Goal: Entertainment & Leisure: Consume media (video, audio)

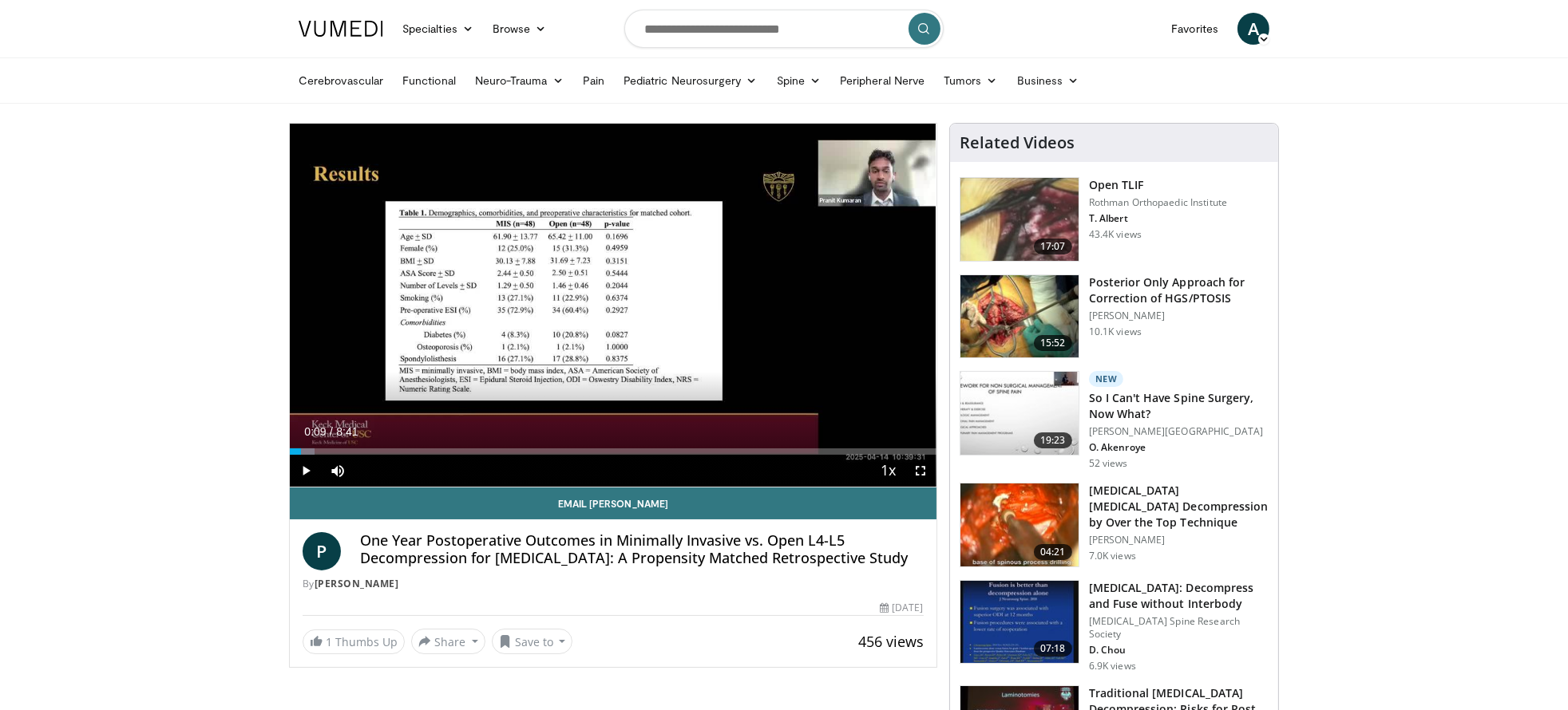
drag, startPoint x: 302, startPoint y: 454, endPoint x: 288, endPoint y: 445, distance: 16.6
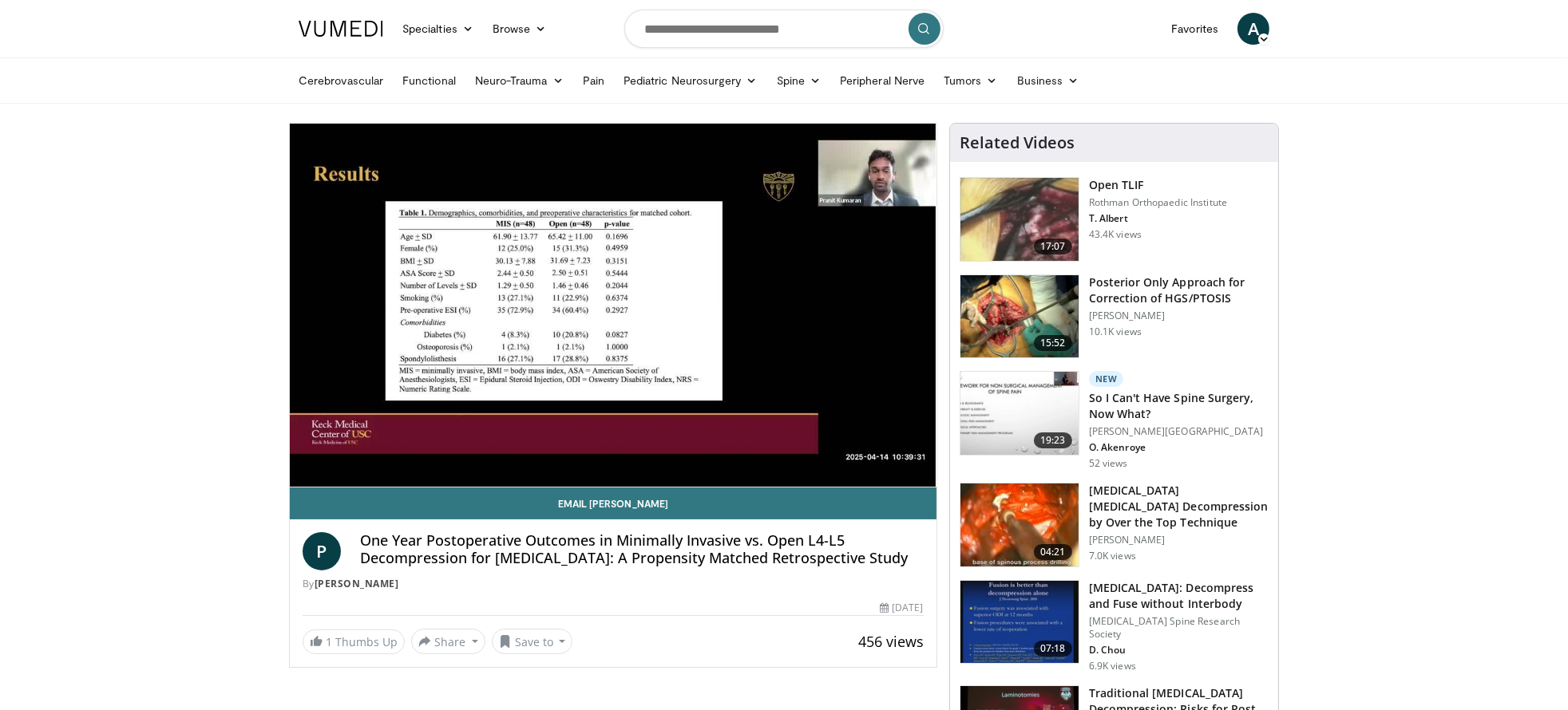
click at [1030, 528] on img at bounding box center [1019, 525] width 118 height 83
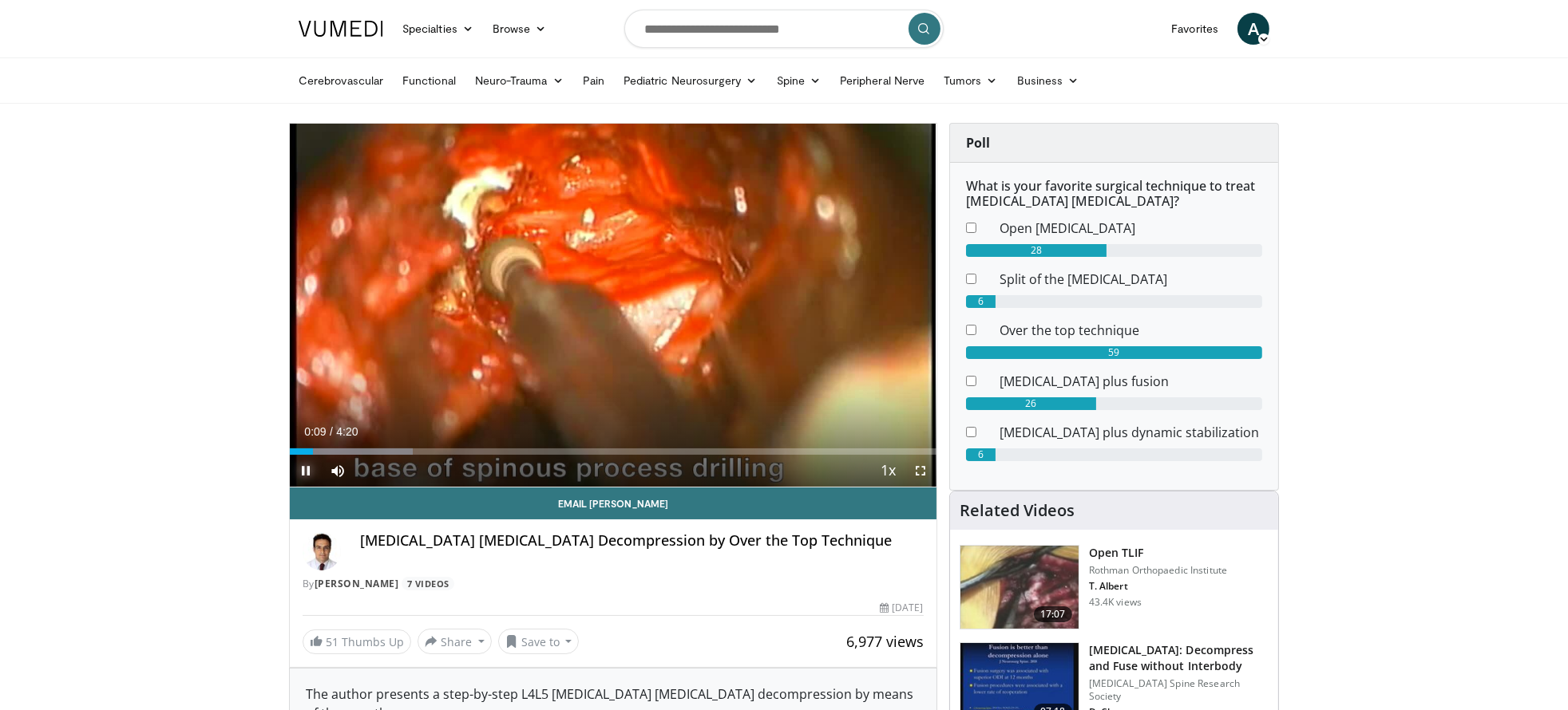
drag, startPoint x: 303, startPoint y: 455, endPoint x: 834, endPoint y: 430, distance: 531.6
click at [834, 455] on div "Current Time 0:09 / Duration 4:20 Pause Skip Backward Skip Forward Mute 100% Lo…" at bounding box center [613, 471] width 647 height 32
click at [307, 467] on span "Video Player" at bounding box center [306, 471] width 32 height 32
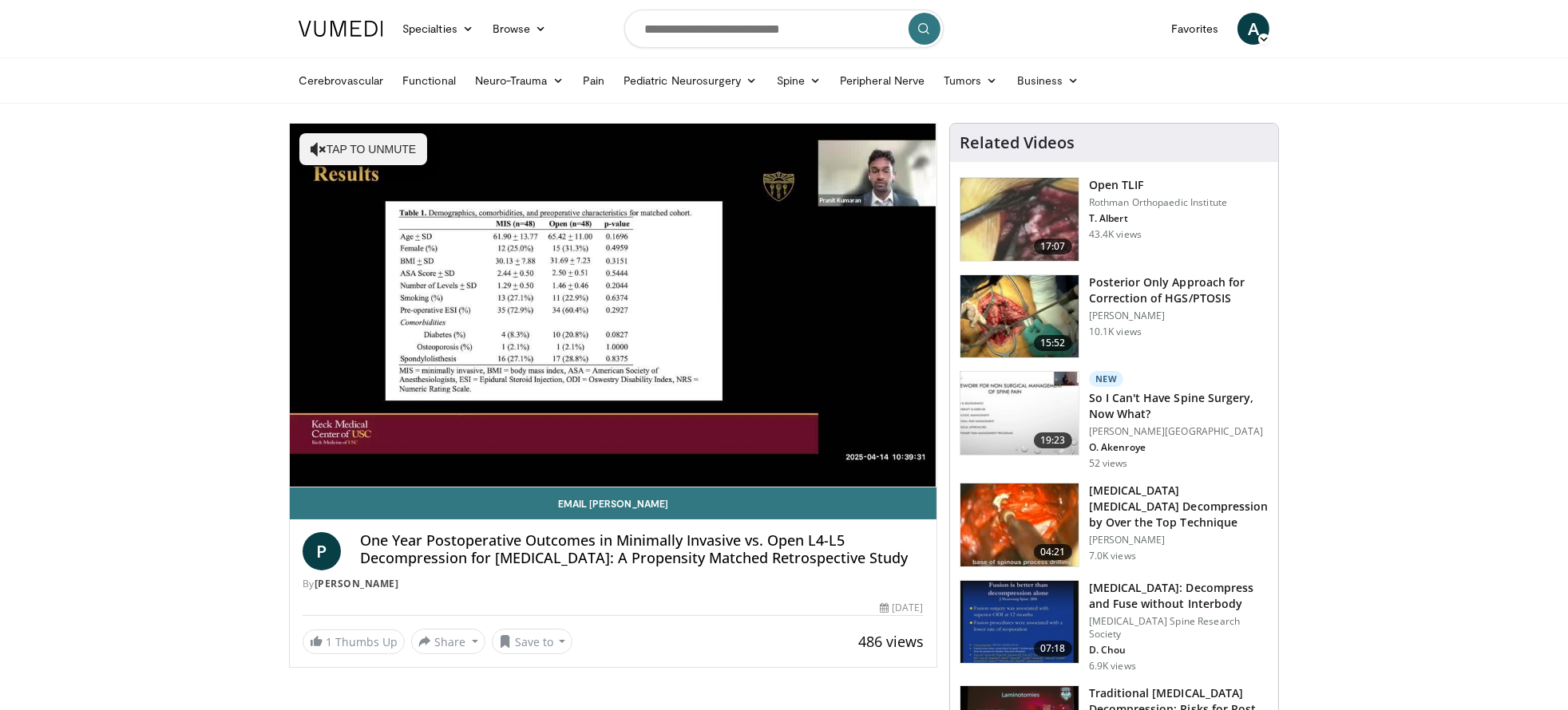
click at [1048, 504] on img at bounding box center [1019, 525] width 118 height 83
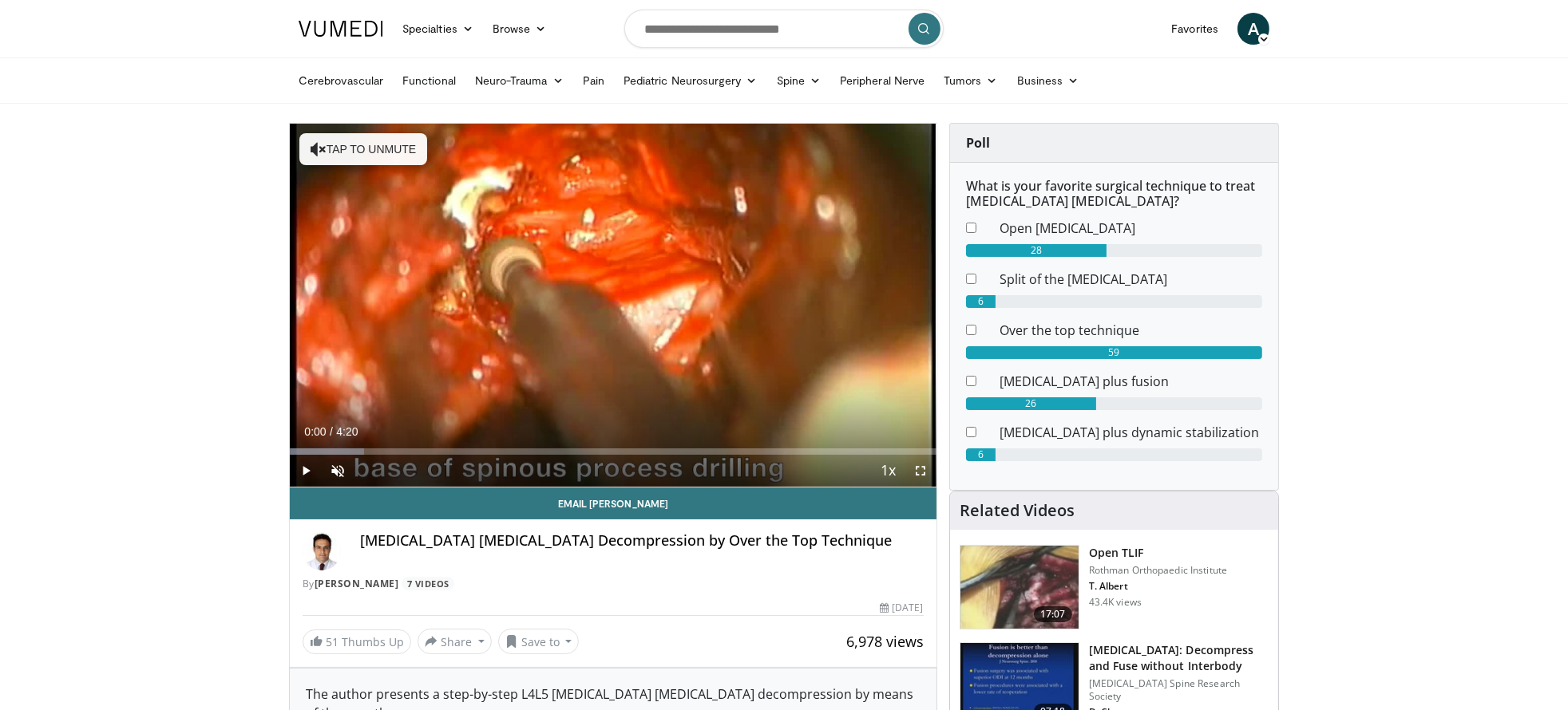
drag, startPoint x: 321, startPoint y: 447, endPoint x: 257, endPoint y: 448, distance: 64.0
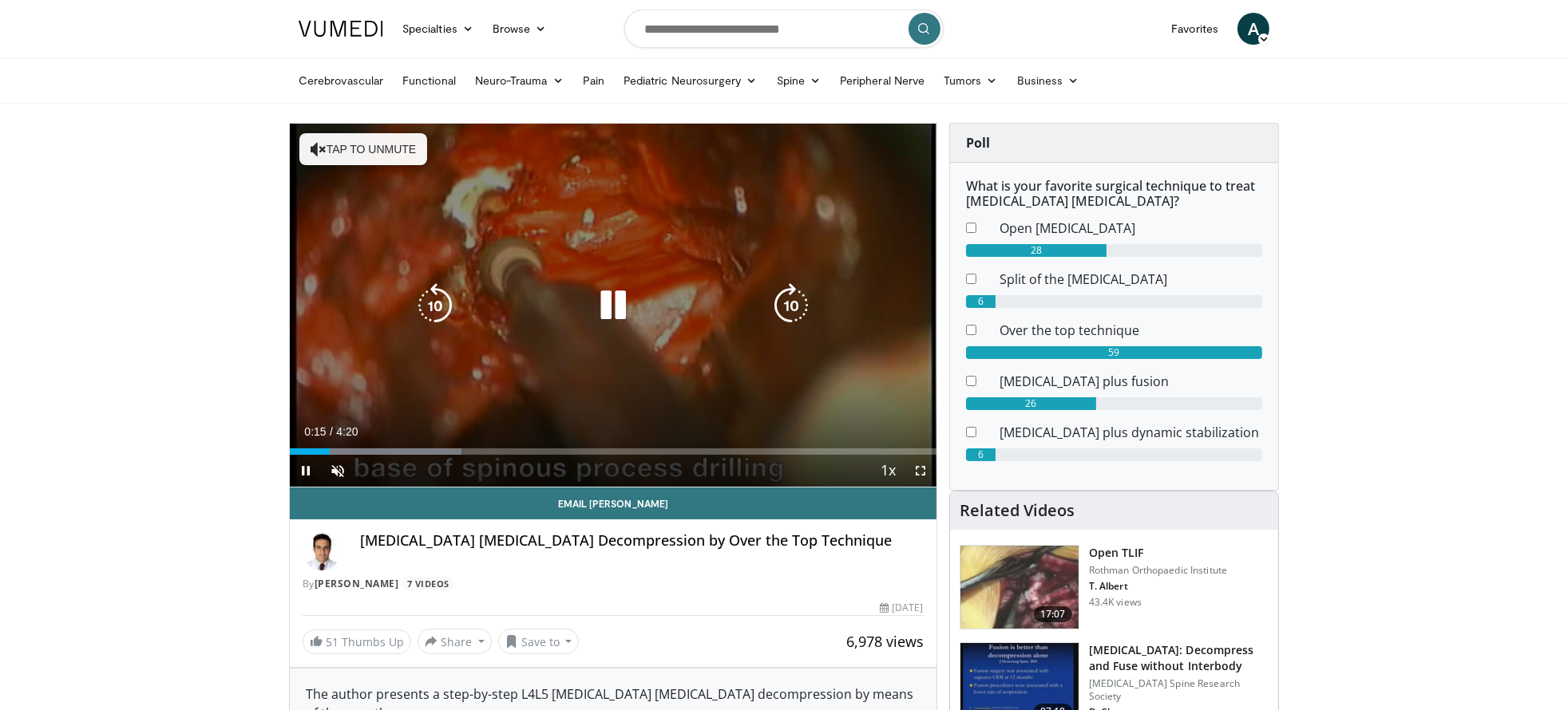
drag, startPoint x: 640, startPoint y: 503, endPoint x: 578, endPoint y: 397, distance: 122.8
click at [578, 397] on div "10 seconds Tap to unmute" at bounding box center [613, 305] width 647 height 363
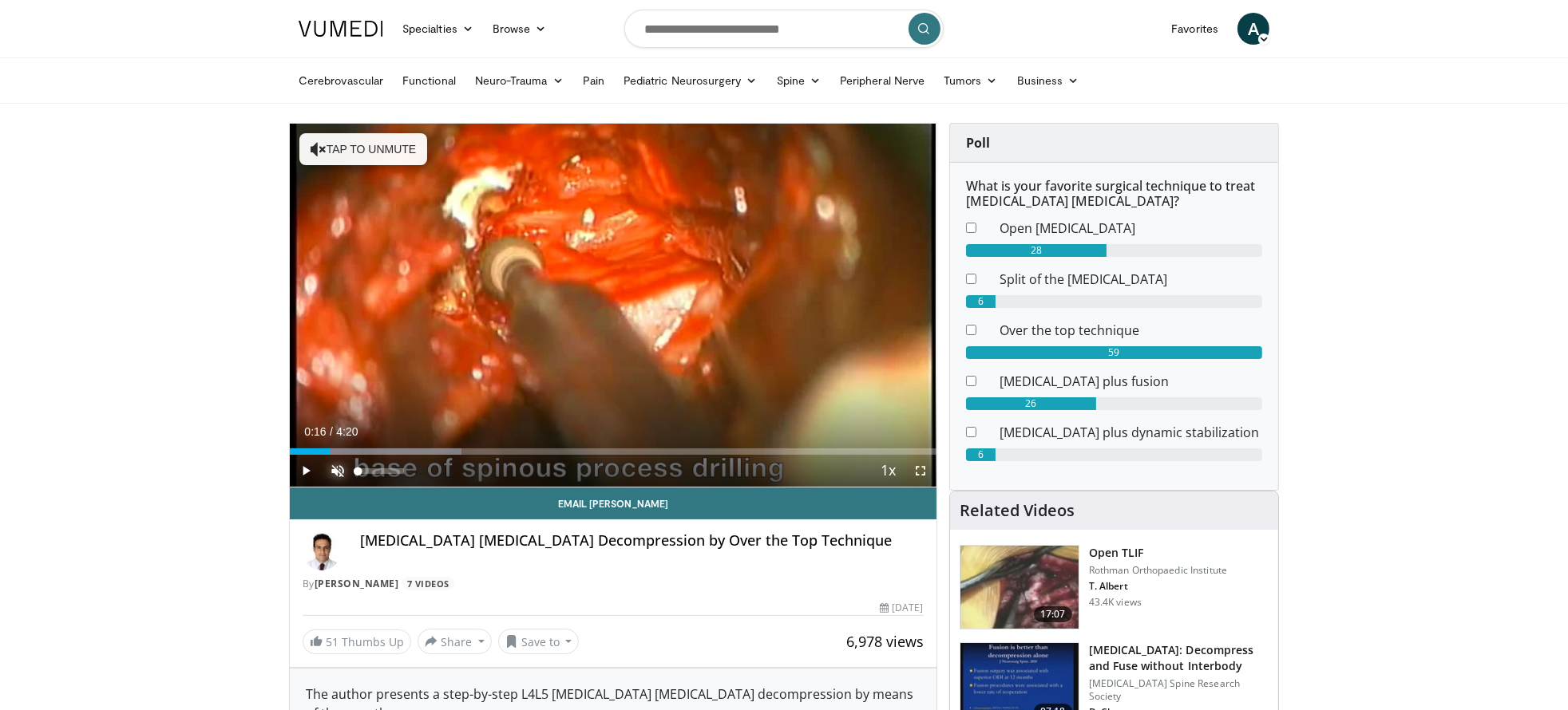
click at [336, 469] on span "Video Player" at bounding box center [338, 471] width 32 height 32
click at [307, 467] on span "Video Player" at bounding box center [306, 471] width 32 height 32
click at [339, 468] on span "Video Player" at bounding box center [338, 471] width 32 height 32
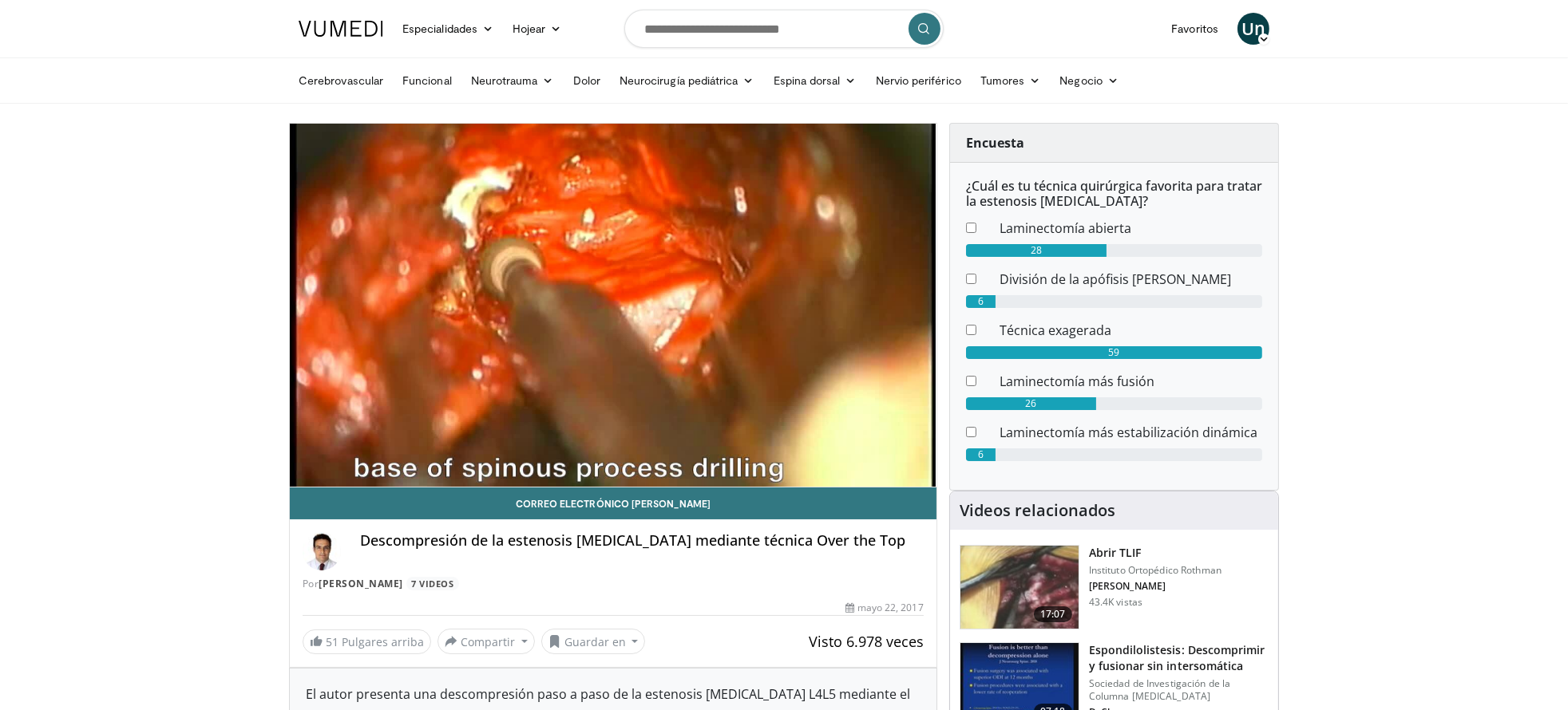
scroll to position [144, 0]
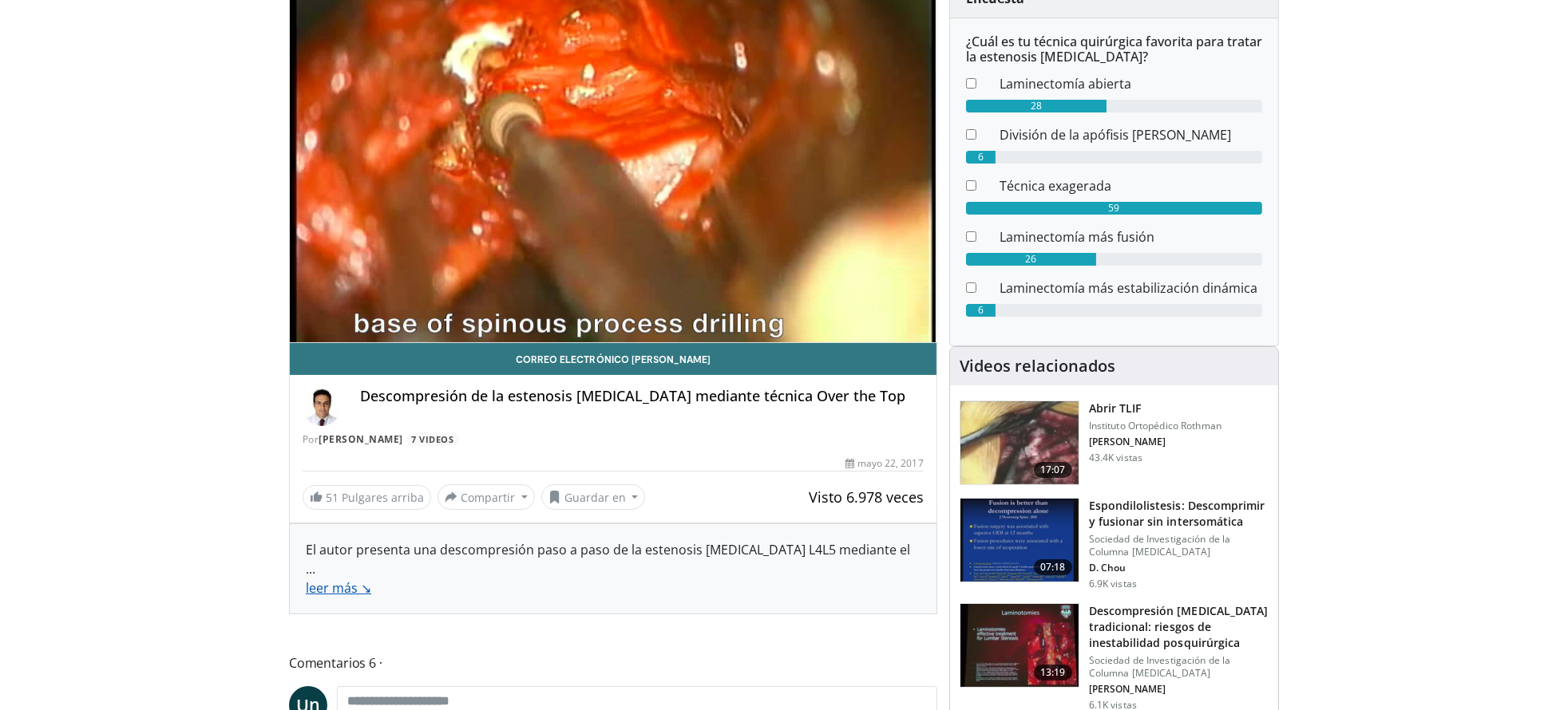
click at [364, 579] on link "leer más ↘" at bounding box center [339, 588] width 66 height 18
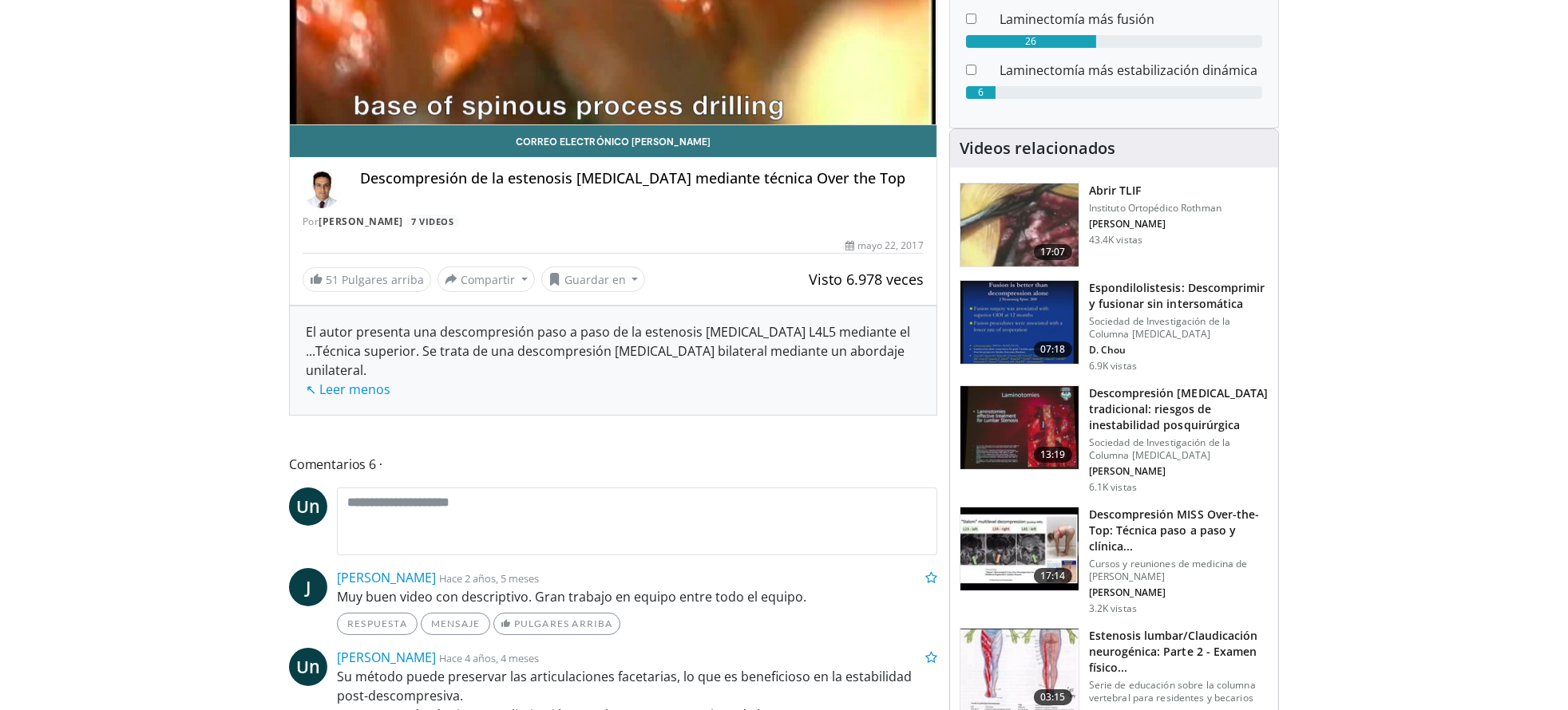
scroll to position [508, 0]
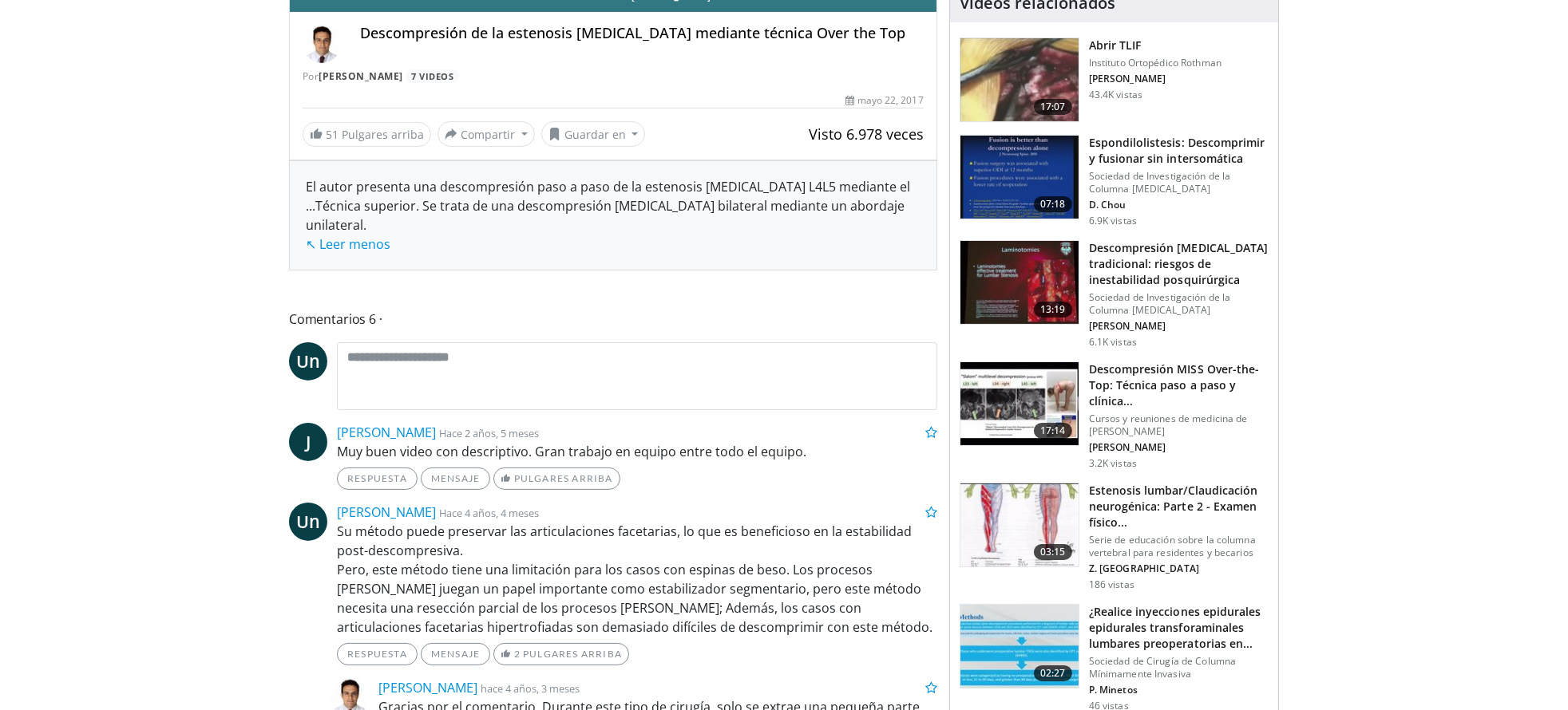
click at [1052, 387] on img at bounding box center [1019, 404] width 118 height 83
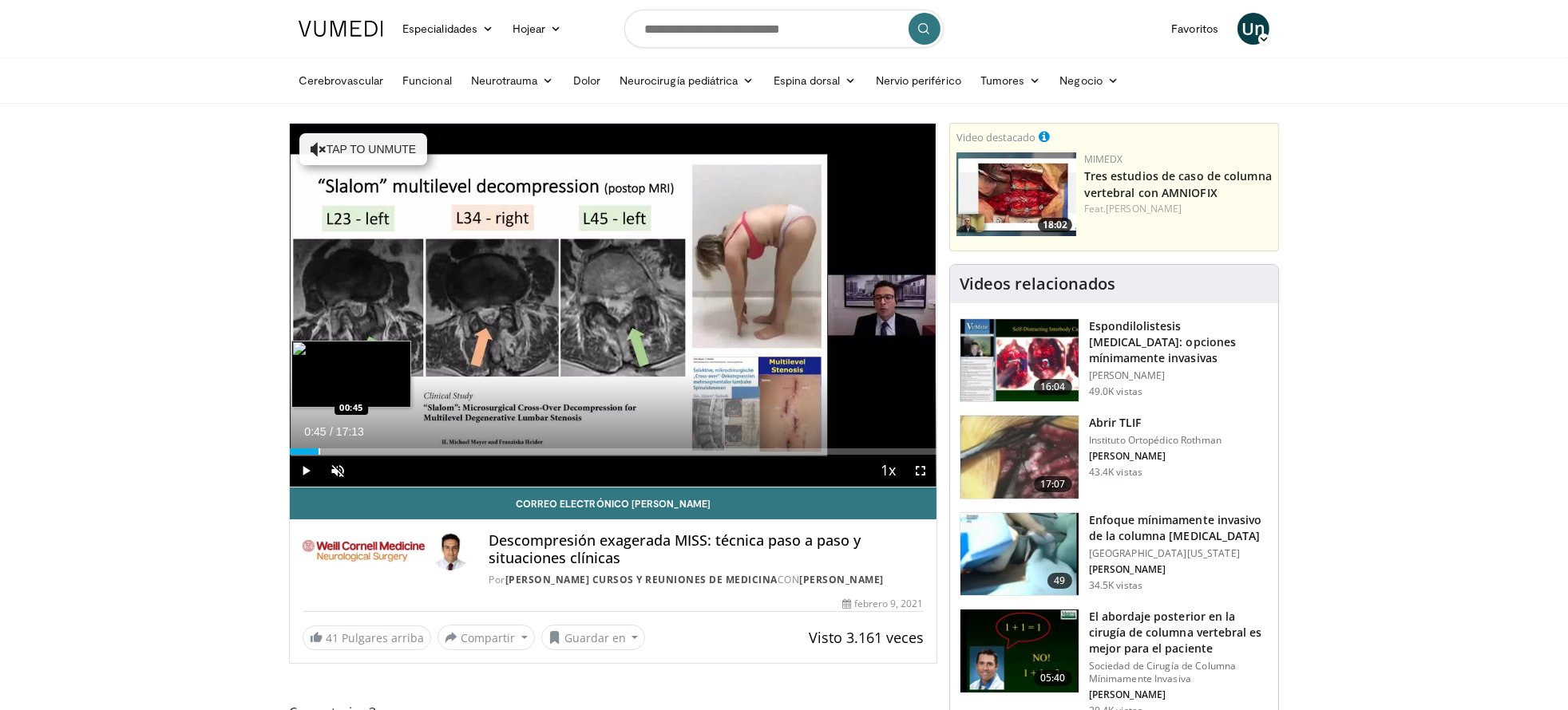
click at [319, 450] on div "Progress Bar" at bounding box center [319, 452] width 2 height 6
click at [366, 452] on div "Progress Bar" at bounding box center [367, 452] width 2 height 6
click at [408, 454] on div "Progress Bar" at bounding box center [409, 452] width 2 height 6
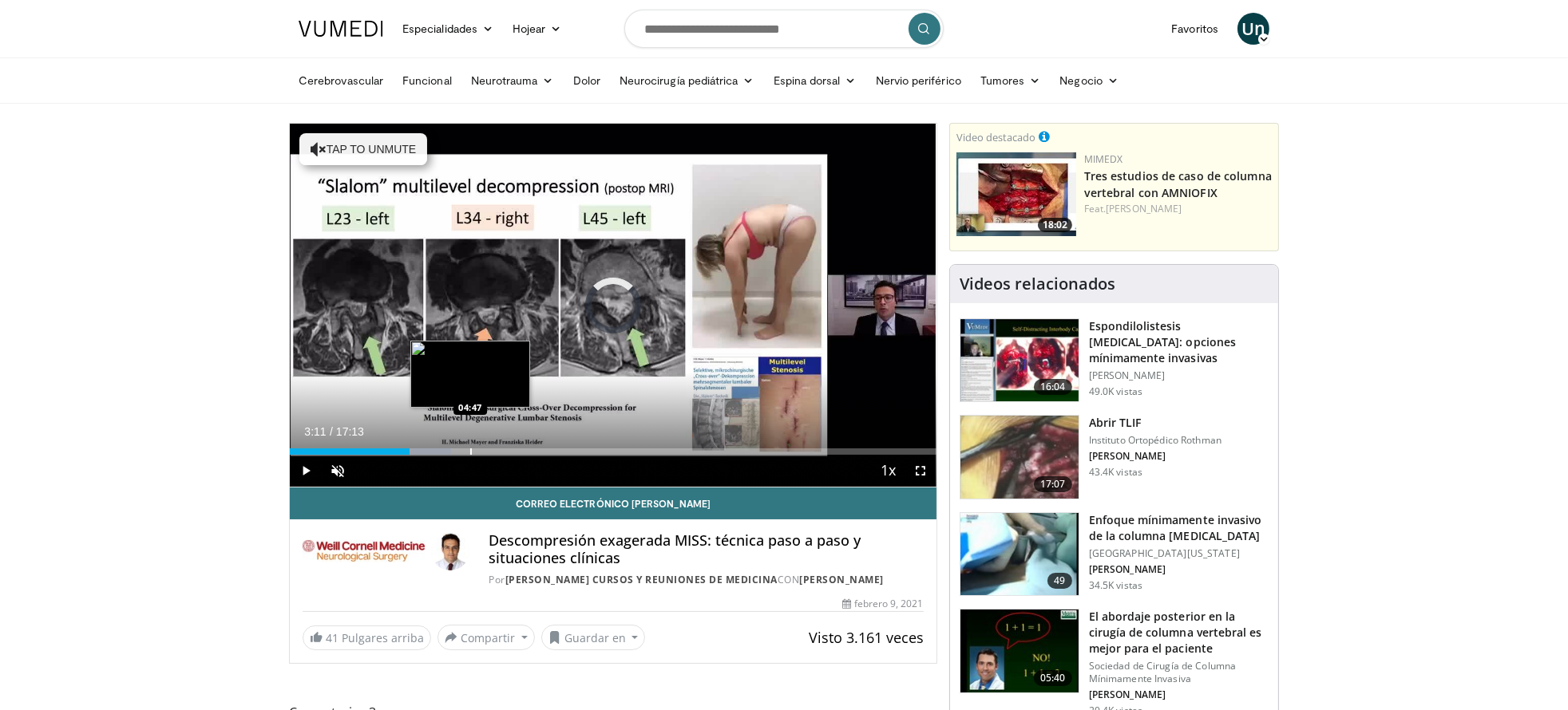
click at [471, 451] on div "Loaded : 24.96% 03:11 04:47" at bounding box center [613, 452] width 647 height 6
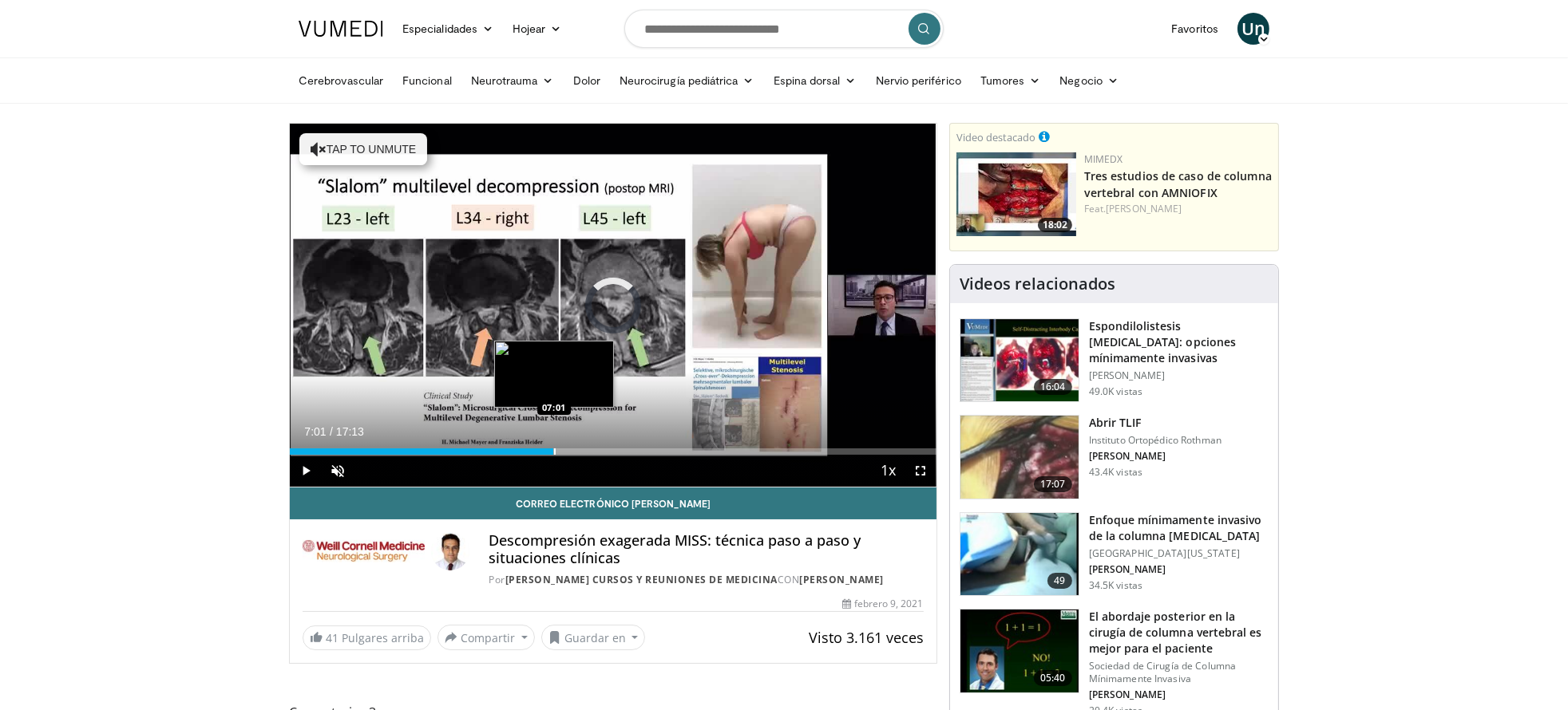
click at [554, 452] on div "Progress Bar" at bounding box center [554, 452] width 2 height 6
